Goal: Check status: Check status

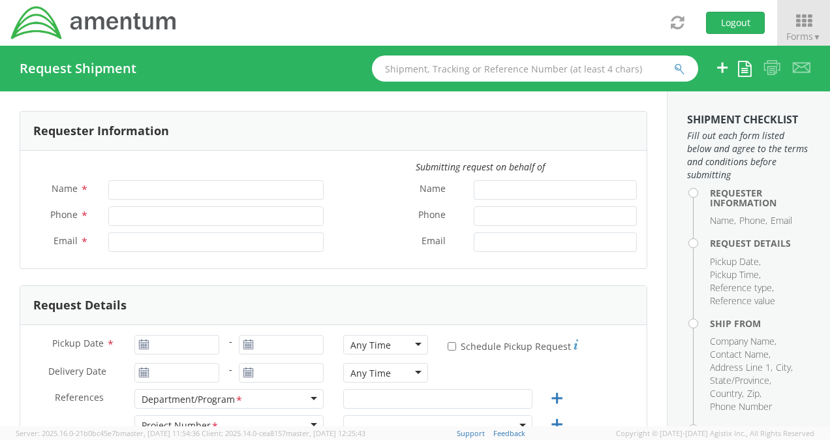
type input "[PERSON_NAME] (AJ) [PERSON_NAME]"
type input "[PHONE_NUMBER]"
type input "[PERSON_NAME][EMAIL_ADDRESS][PERSON_NAME][DOMAIN_NAME]"
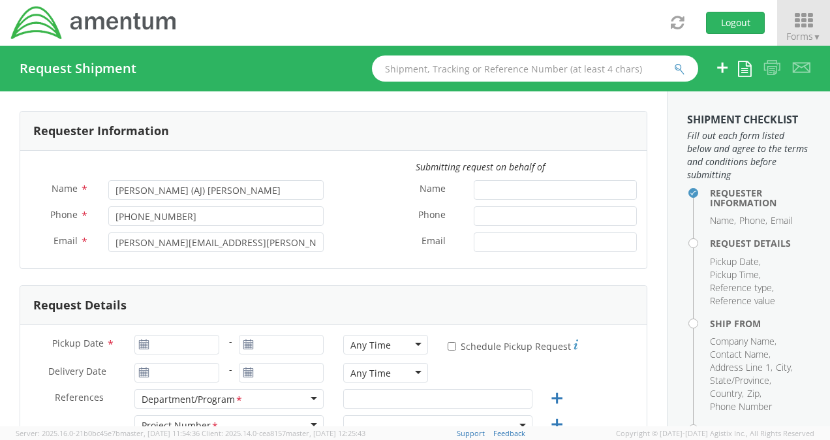
click at [790, 25] on icon at bounding box center [803, 21] width 61 height 18
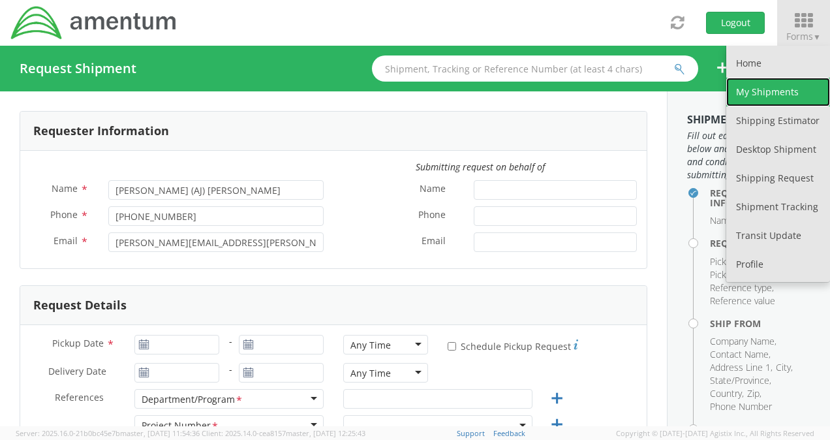
click at [759, 89] on link "My Shipments" at bounding box center [778, 92] width 104 height 29
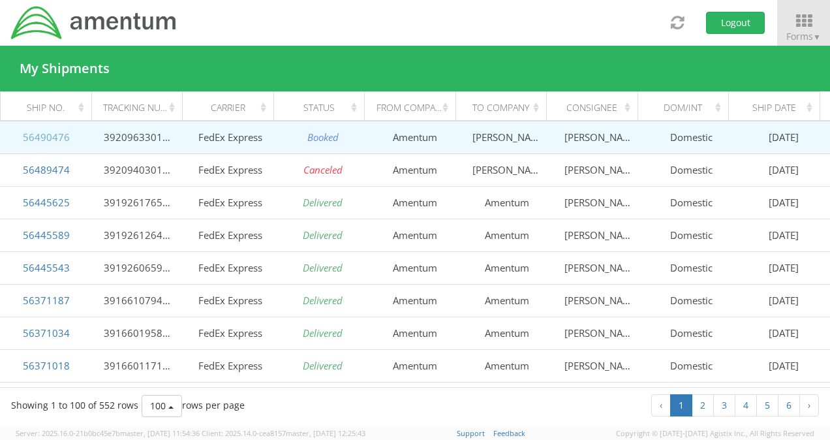
click at [59, 136] on link "56490476" at bounding box center [46, 136] width 47 height 13
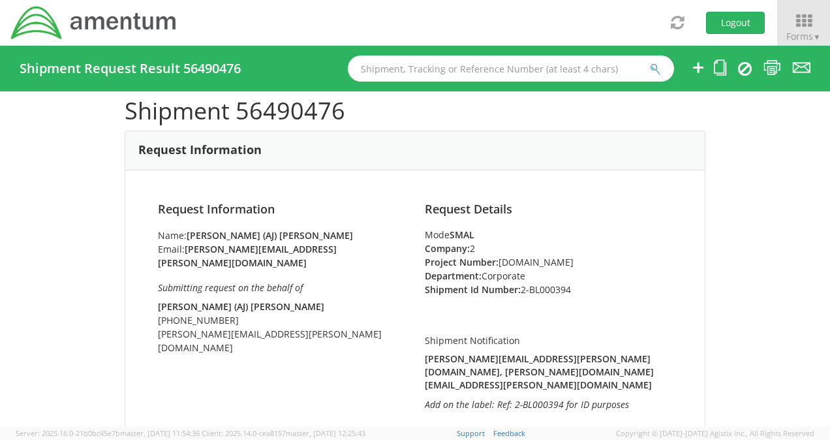
scroll to position [65, 0]
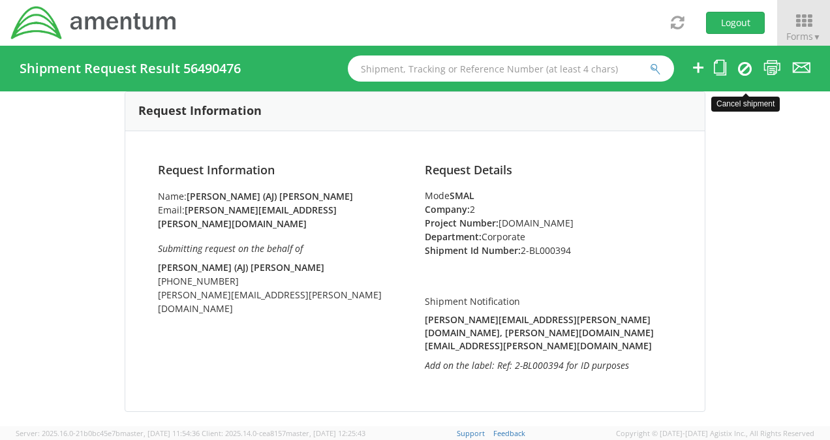
click at [745, 65] on icon at bounding box center [745, 69] width 14 height 16
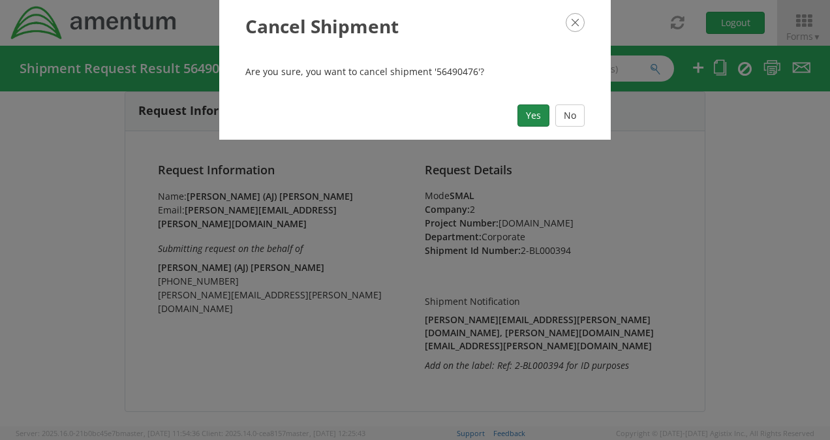
click at [534, 118] on button "Yes" at bounding box center [533, 115] width 32 height 22
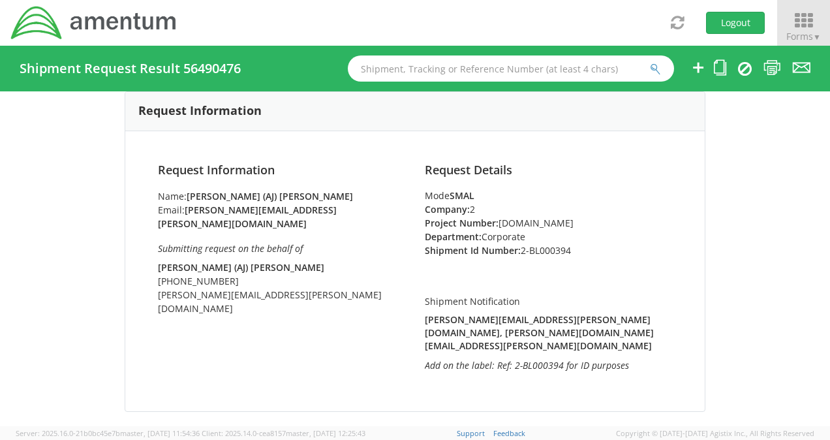
click at [800, 18] on icon at bounding box center [803, 21] width 61 height 18
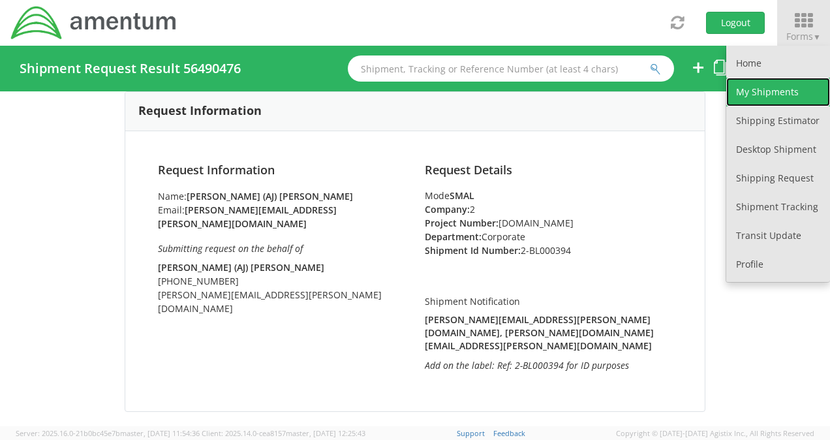
click at [754, 89] on link "My Shipments" at bounding box center [778, 92] width 104 height 29
